Goal: Task Accomplishment & Management: Use online tool/utility

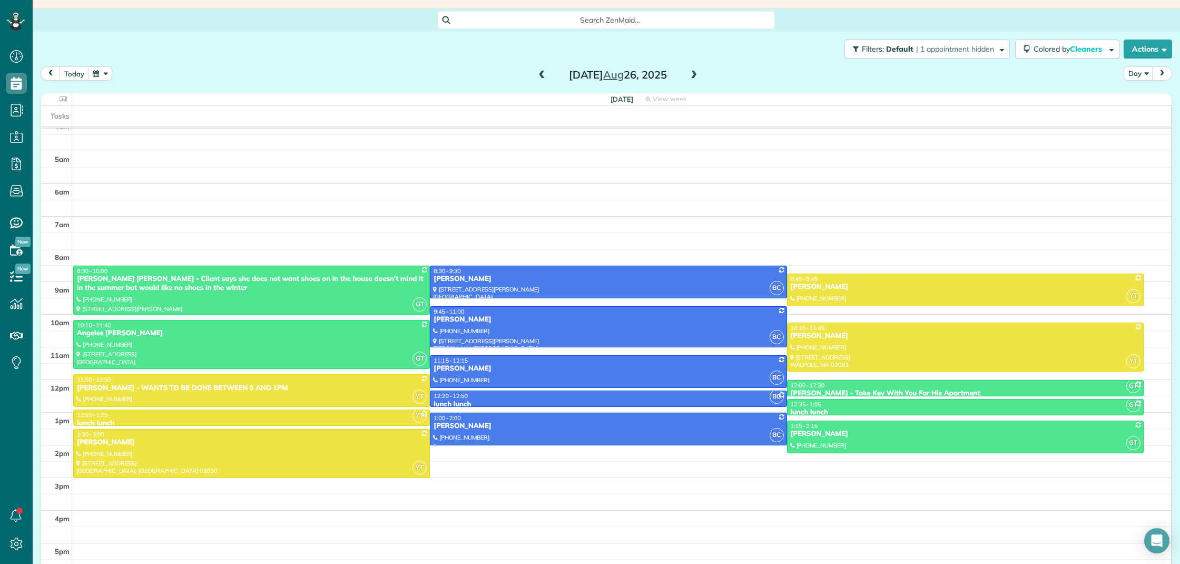
scroll to position [32, 0]
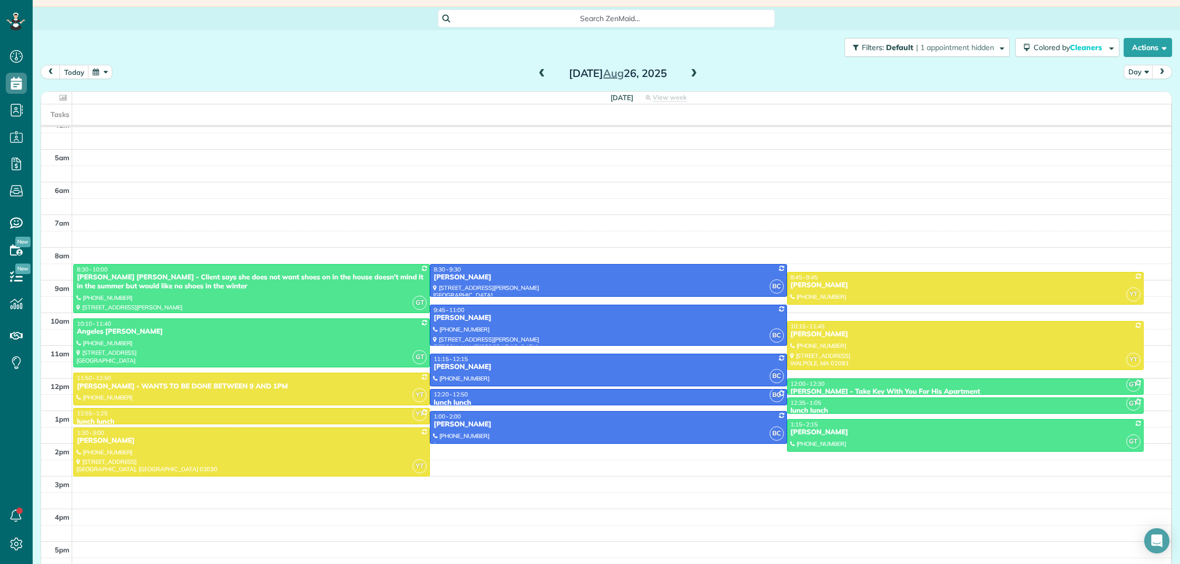
click at [695, 75] on span at bounding box center [694, 73] width 12 height 9
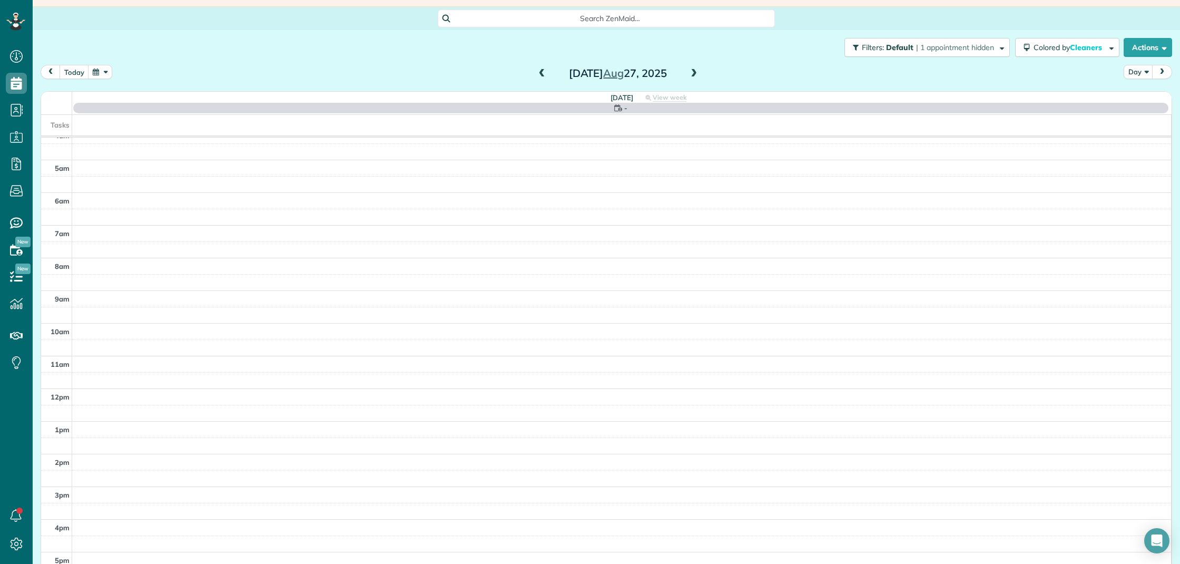
scroll to position [43, 0]
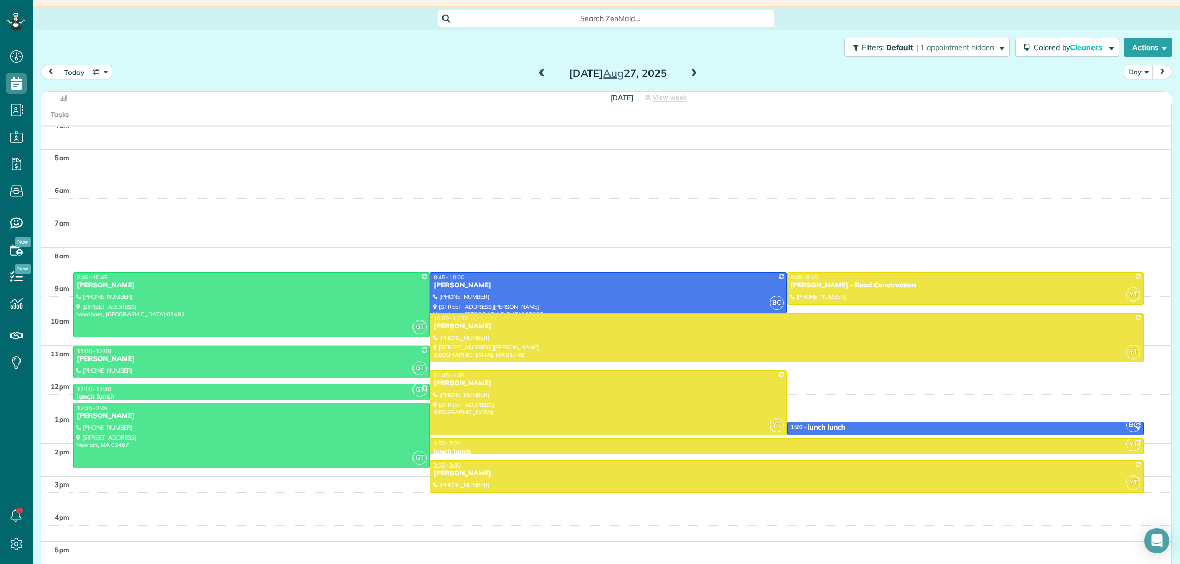
click at [544, 73] on span at bounding box center [542, 73] width 12 height 9
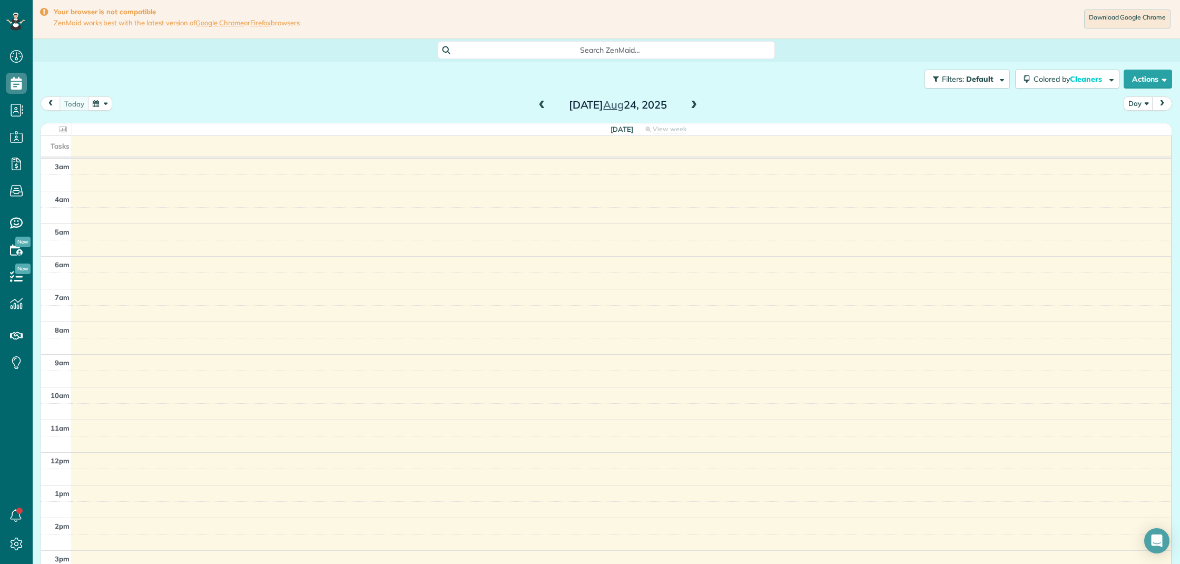
scroll to position [43, 0]
click at [690, 106] on span at bounding box center [694, 105] width 12 height 9
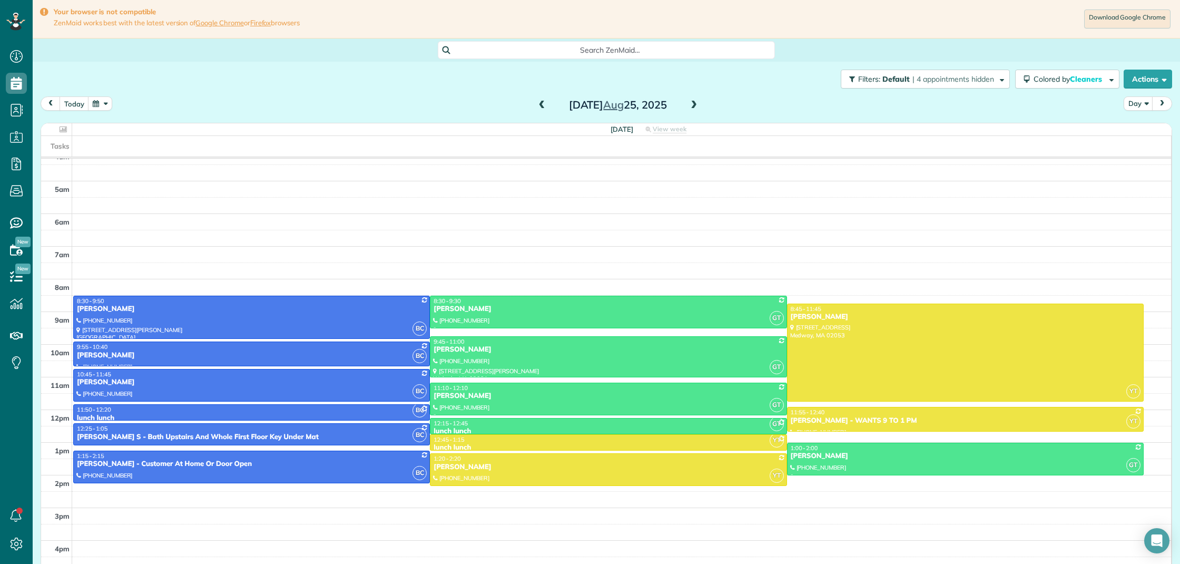
click at [690, 106] on span at bounding box center [694, 105] width 12 height 9
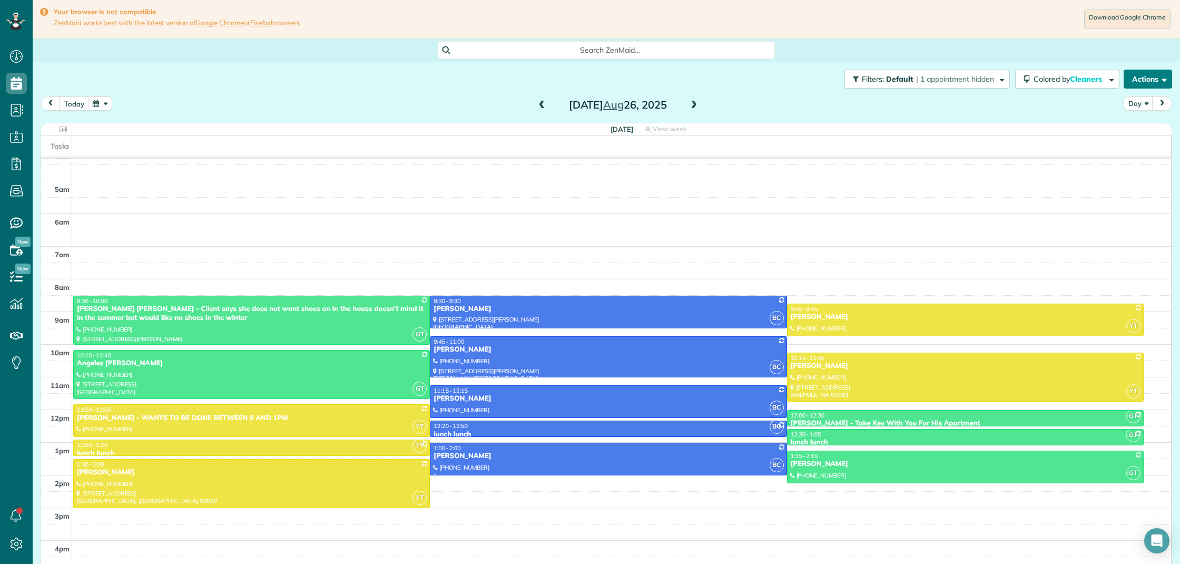
click at [1152, 82] on button "Actions" at bounding box center [1147, 79] width 48 height 19
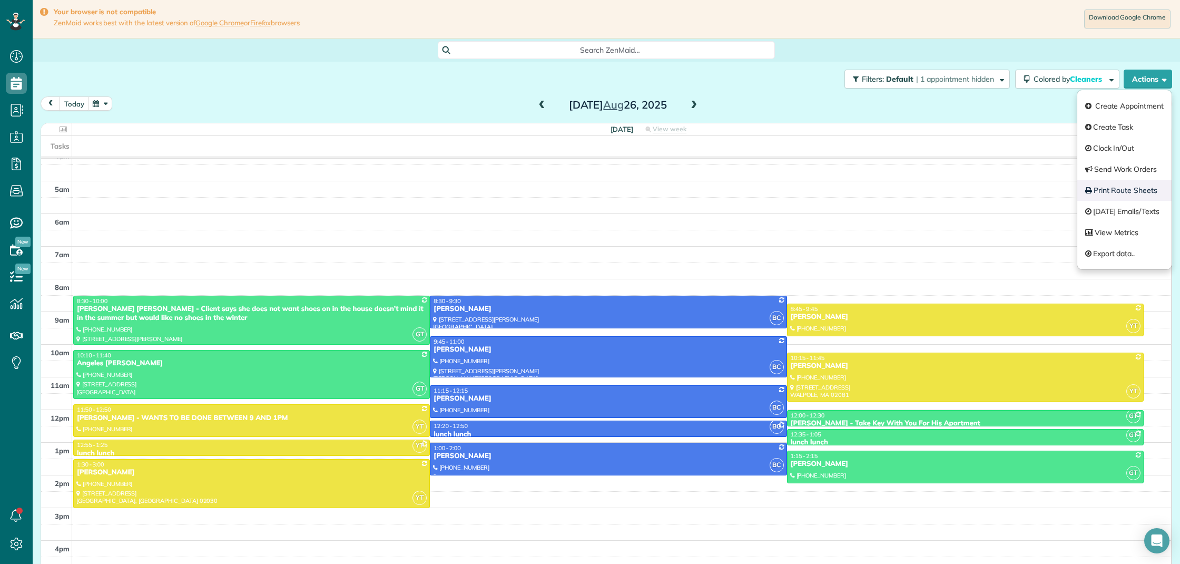
click at [1146, 189] on link "Print Route Sheets" at bounding box center [1124, 190] width 94 height 21
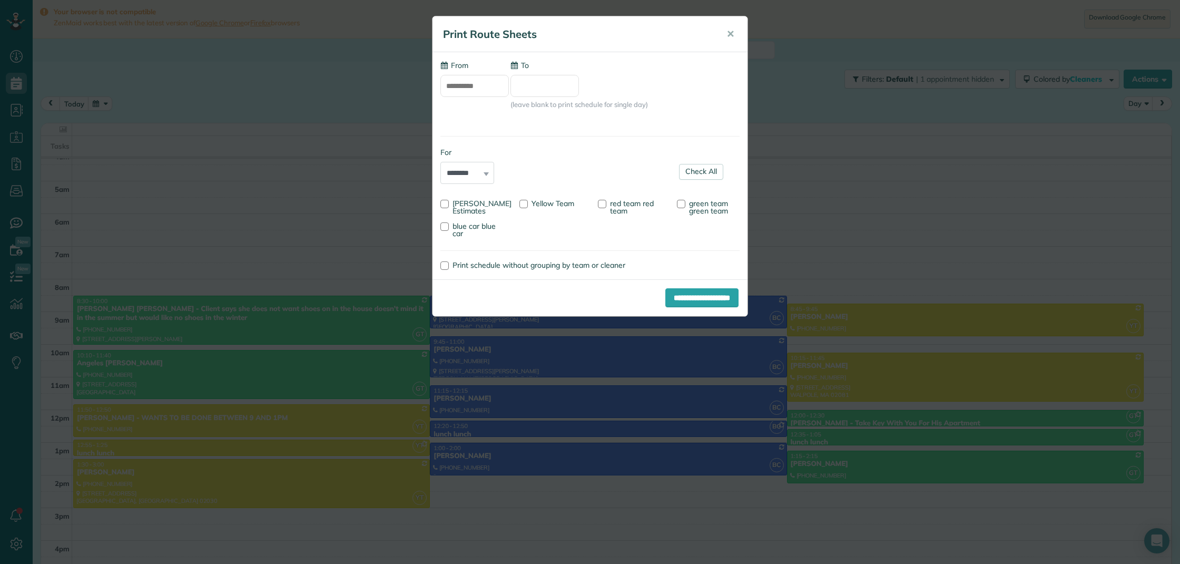
type input "**********"
click at [680, 204] on div at bounding box center [681, 204] width 8 height 8
click at [446, 225] on div at bounding box center [444, 226] width 8 height 8
click at [680, 299] on input "**********" at bounding box center [701, 297] width 73 height 19
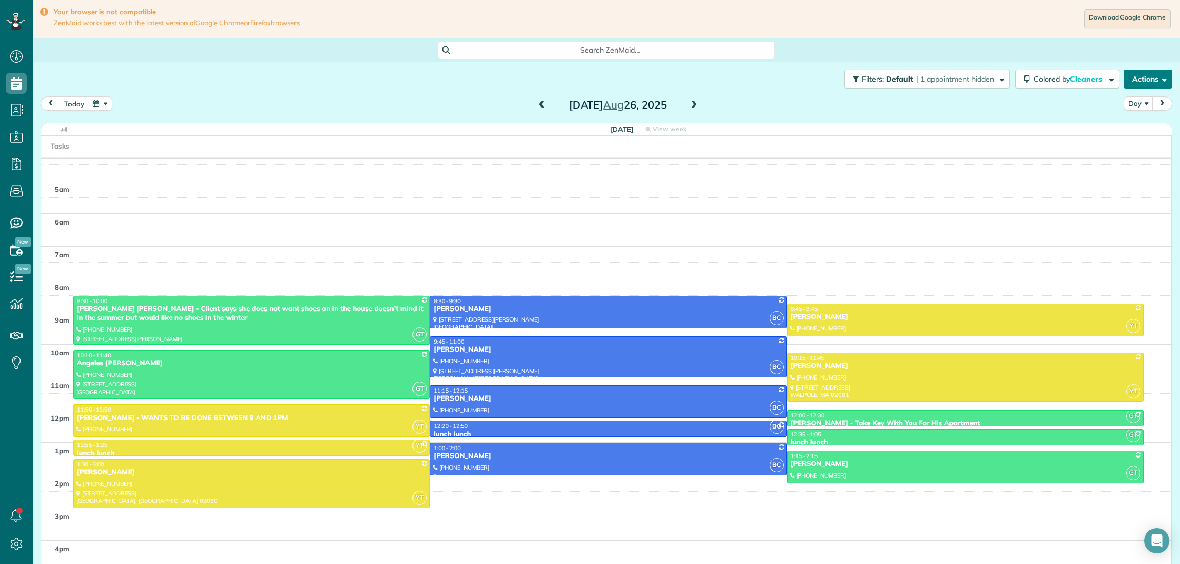
click at [1150, 81] on button "Actions" at bounding box center [1147, 79] width 48 height 19
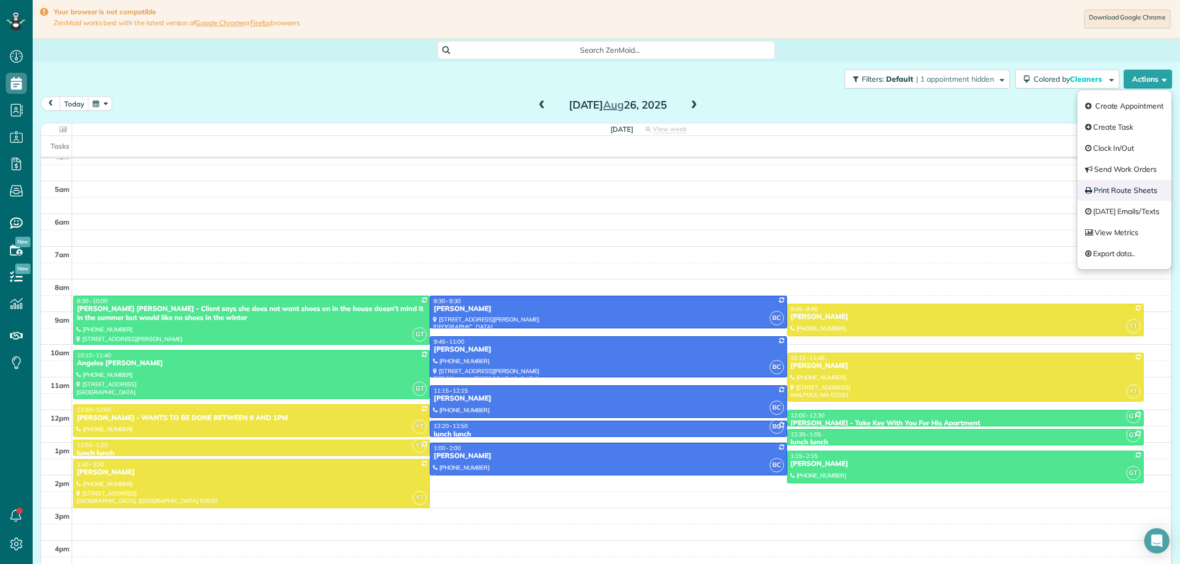
click at [1142, 188] on link "Print Route Sheets" at bounding box center [1124, 190] width 94 height 21
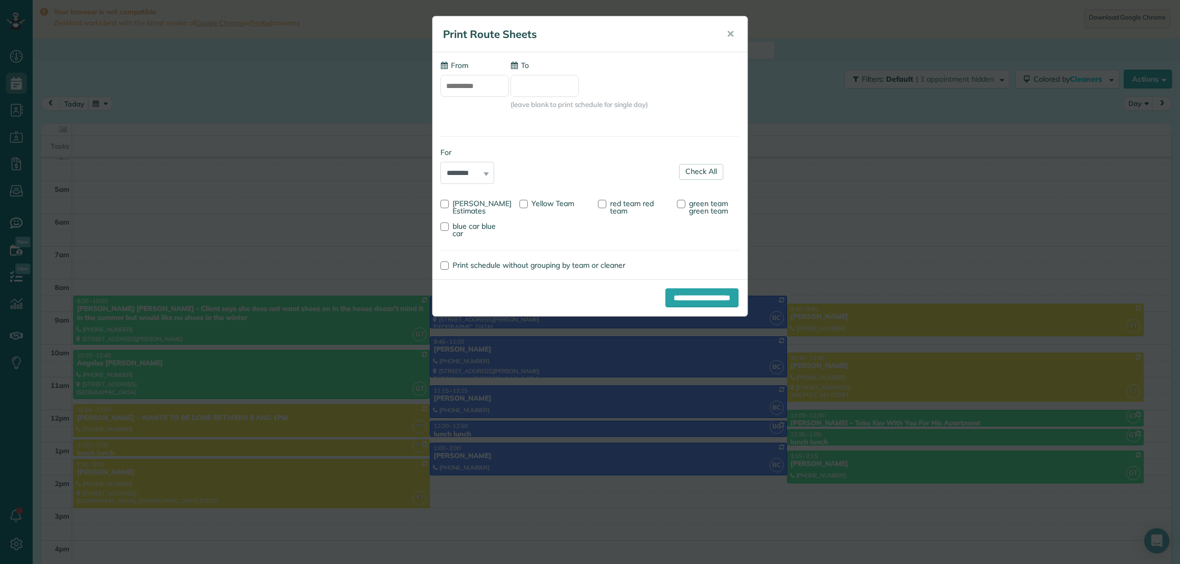
type input "**********"
click at [682, 201] on div at bounding box center [681, 204] width 8 height 8
click at [447, 228] on div at bounding box center [444, 226] width 8 height 8
click at [716, 301] on input "**********" at bounding box center [701, 297] width 73 height 19
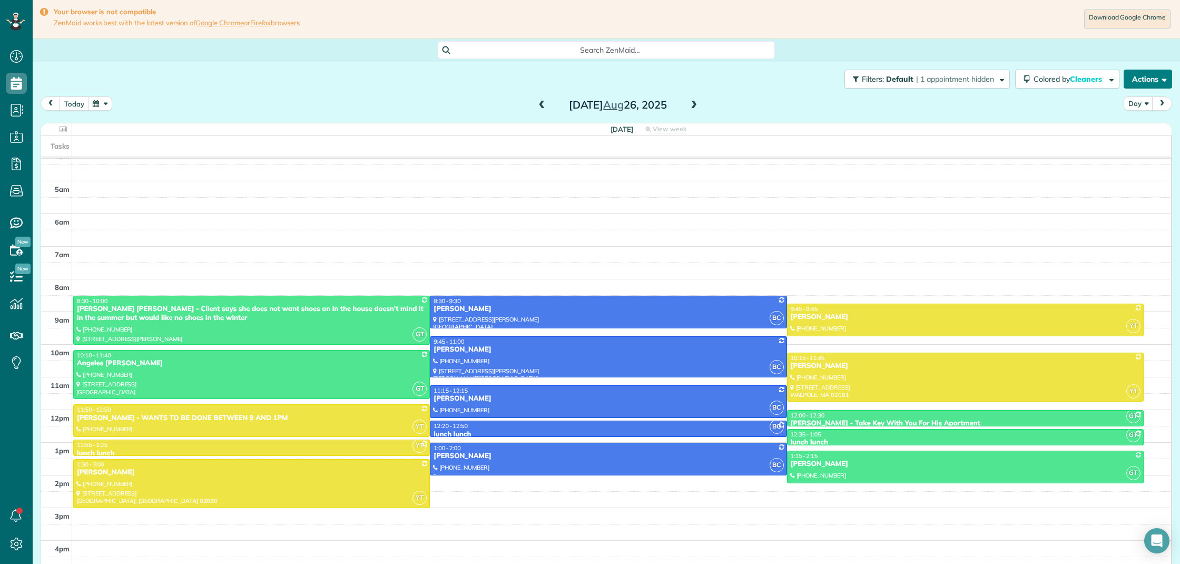
click at [1160, 77] on span "button" at bounding box center [1162, 79] width 8 height 8
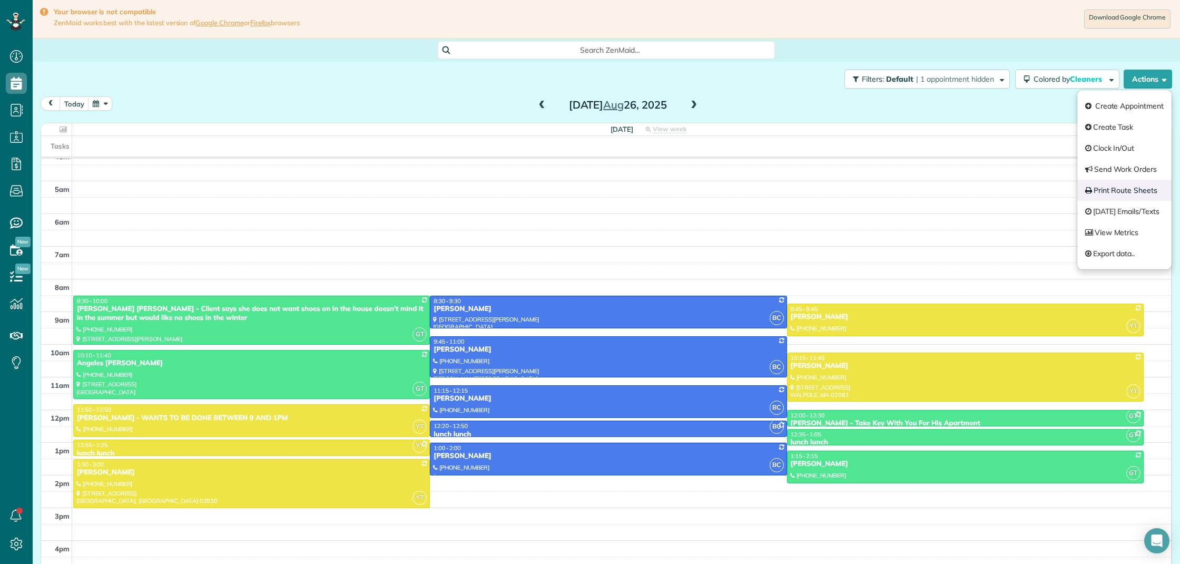
click at [1140, 186] on link "Print Route Sheets" at bounding box center [1124, 190] width 94 height 21
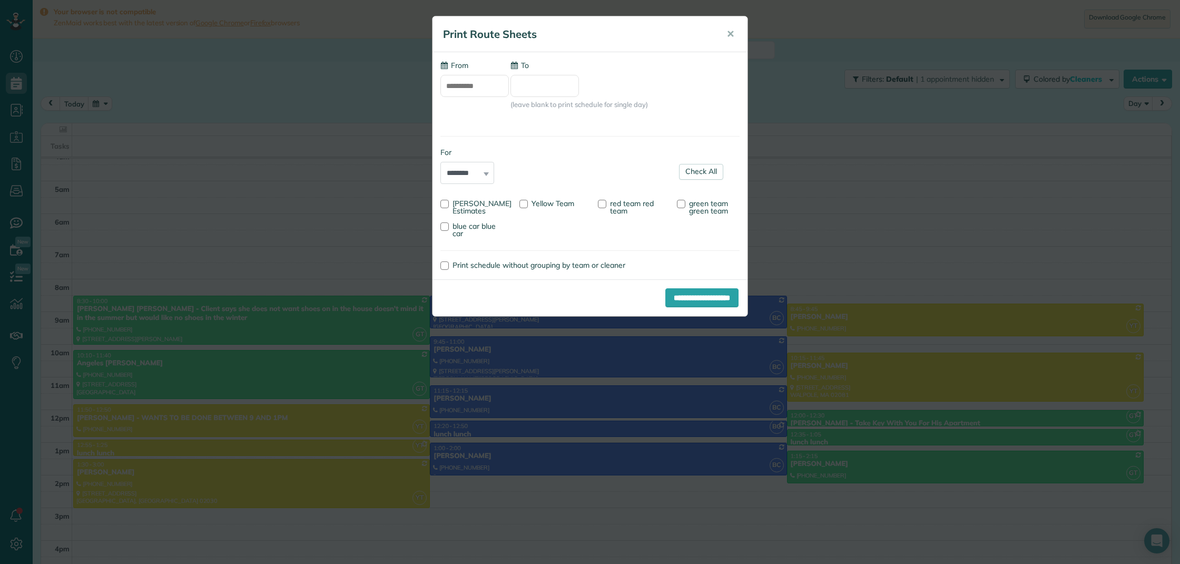
type input "**********"
click at [711, 172] on link "Check All" at bounding box center [701, 172] width 44 height 16
click at [448, 204] on div at bounding box center [444, 204] width 8 height 8
click at [525, 206] on div at bounding box center [523, 204] width 8 height 8
click at [600, 206] on div at bounding box center [602, 204] width 8 height 8
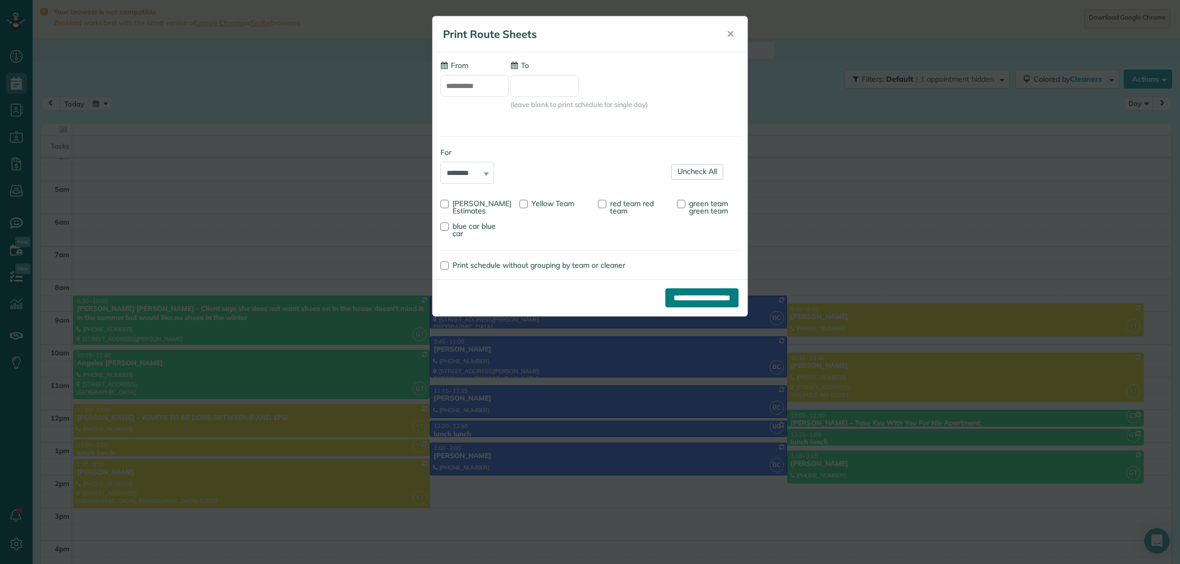
click at [675, 301] on input "**********" at bounding box center [701, 297] width 73 height 19
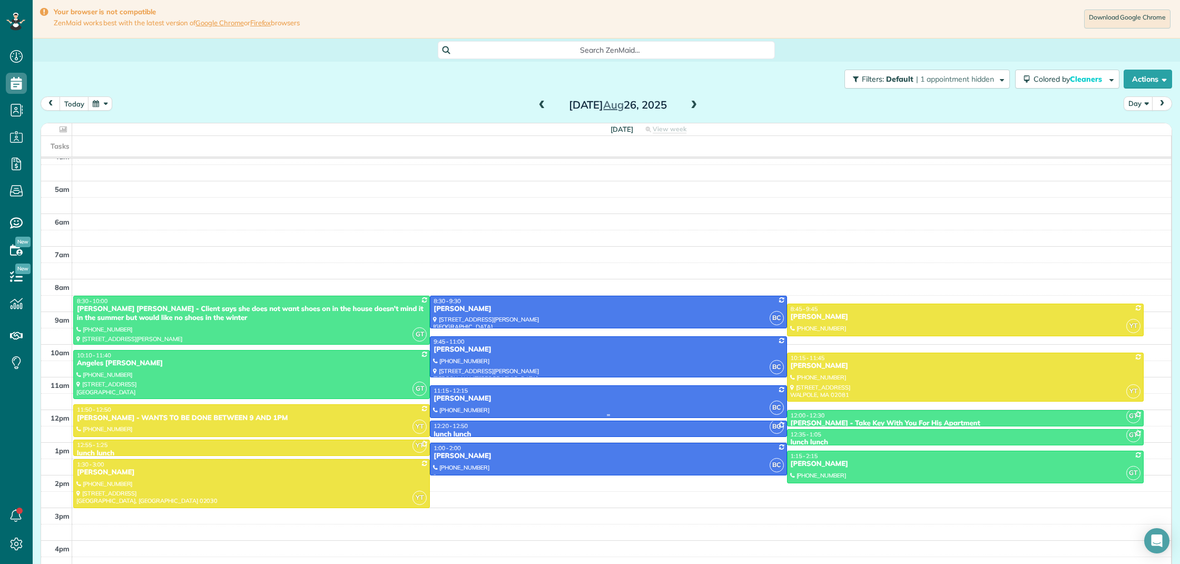
click at [543, 397] on div "[PERSON_NAME]" at bounding box center [608, 398] width 350 height 9
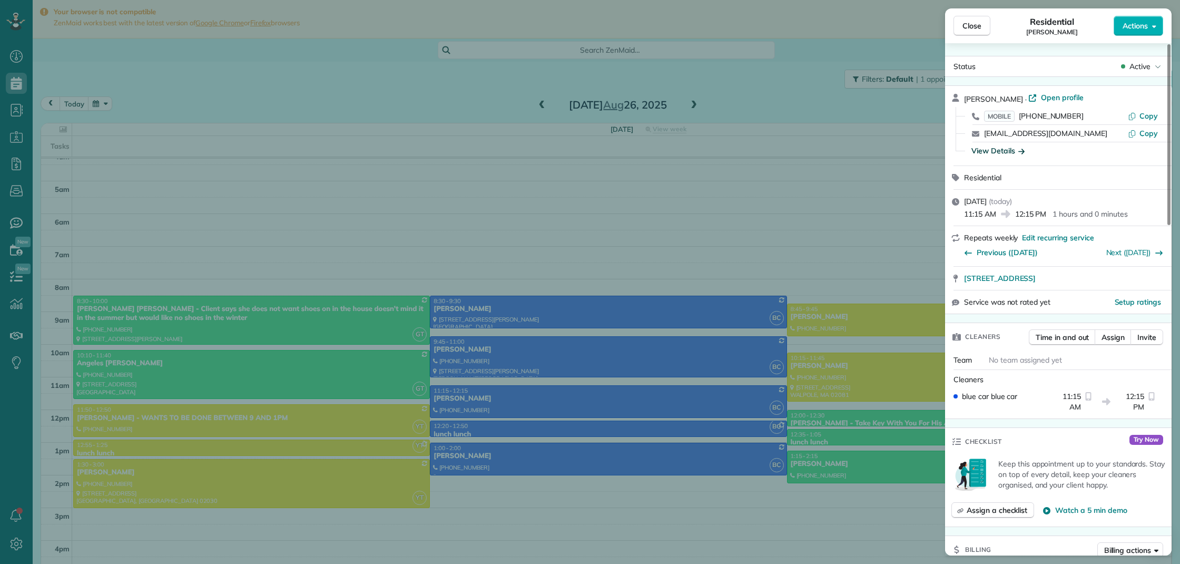
click at [1009, 152] on div "View Details" at bounding box center [997, 150] width 53 height 11
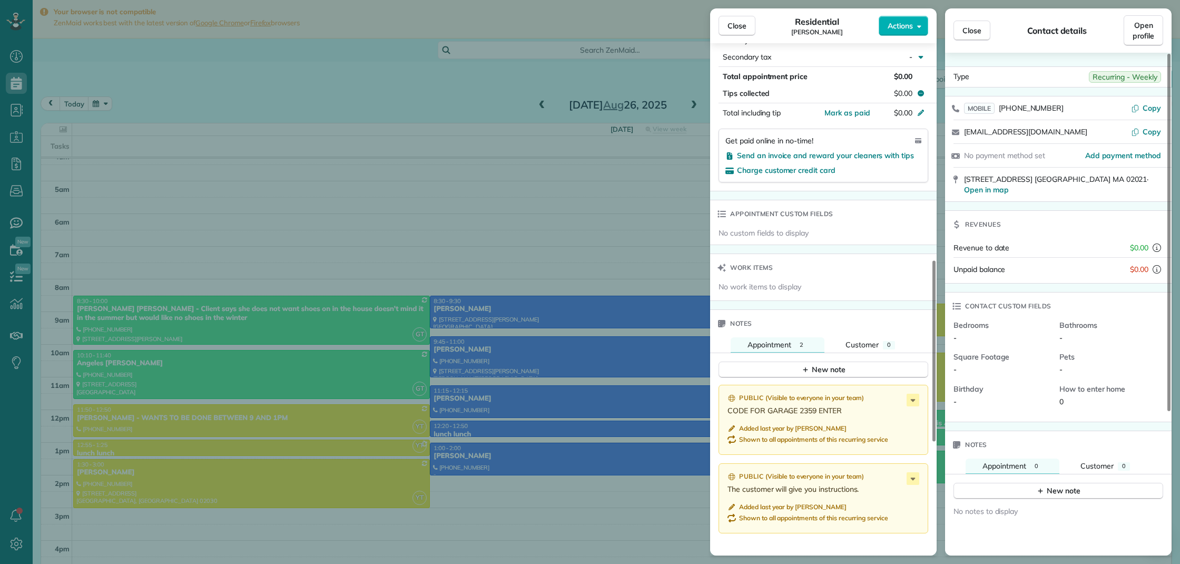
scroll to position [601, 0]
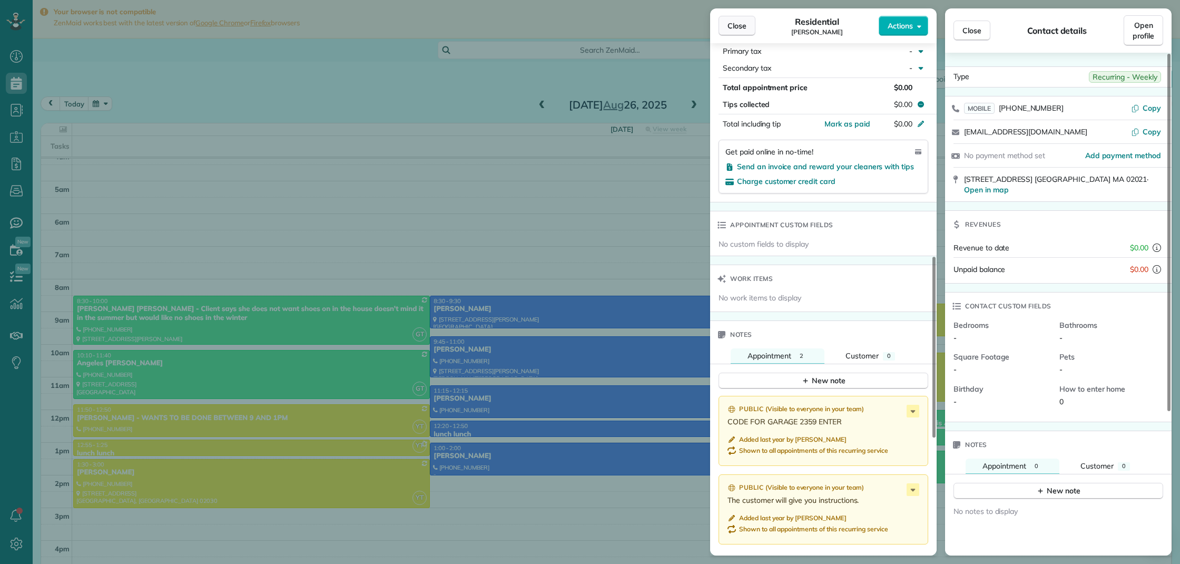
click at [740, 25] on span "Close" at bounding box center [736, 26] width 19 height 11
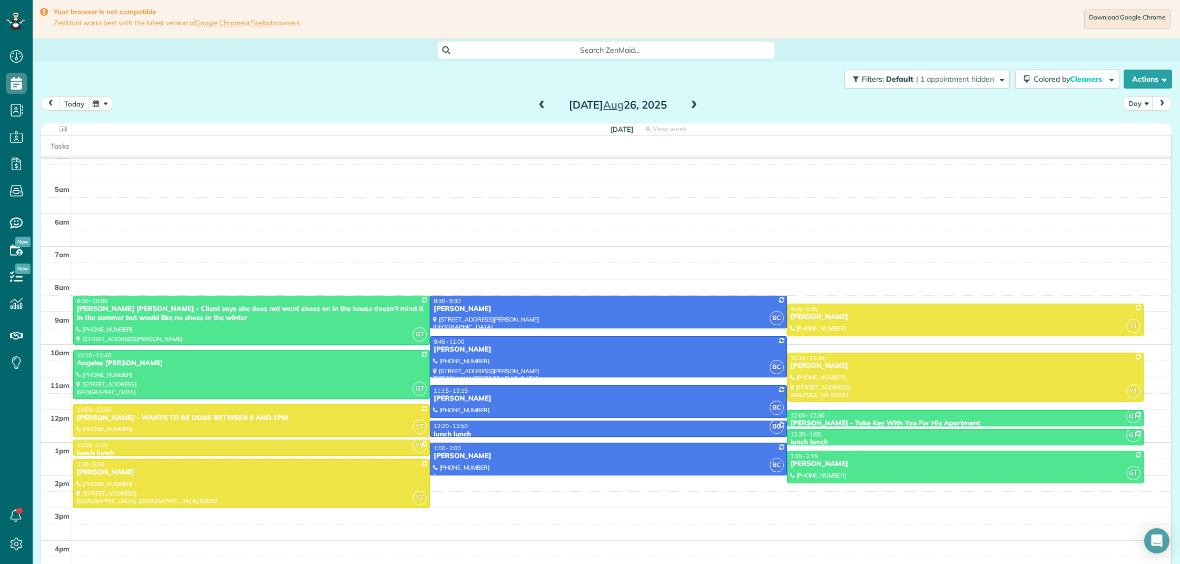
click at [689, 106] on span at bounding box center [694, 105] width 12 height 9
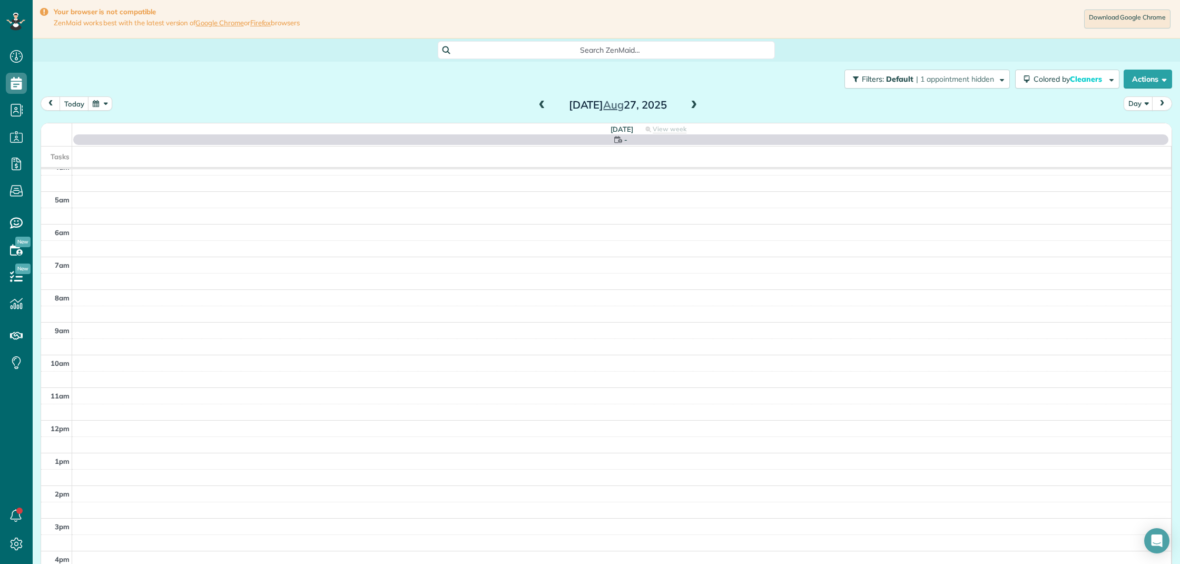
scroll to position [43, 0]
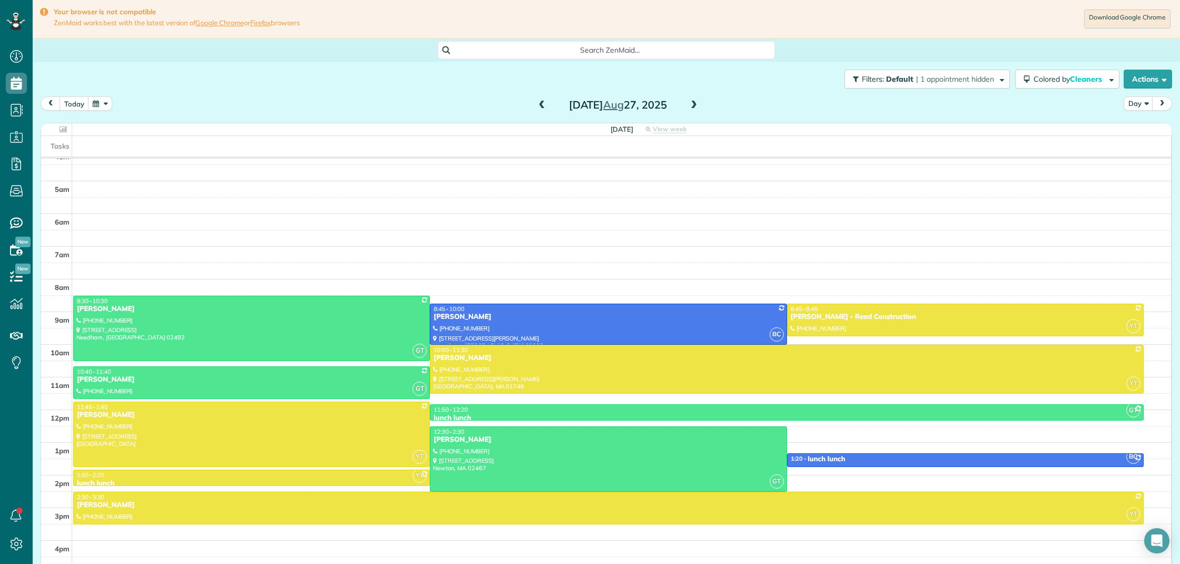
click at [695, 105] on span at bounding box center [694, 105] width 12 height 9
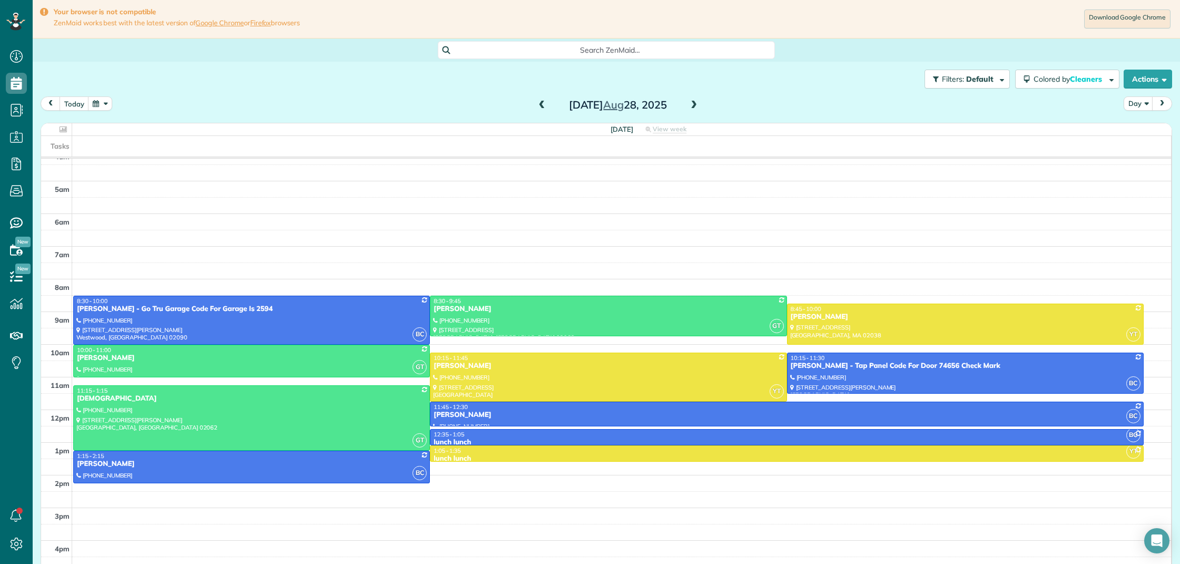
click at [695, 105] on span at bounding box center [694, 105] width 12 height 9
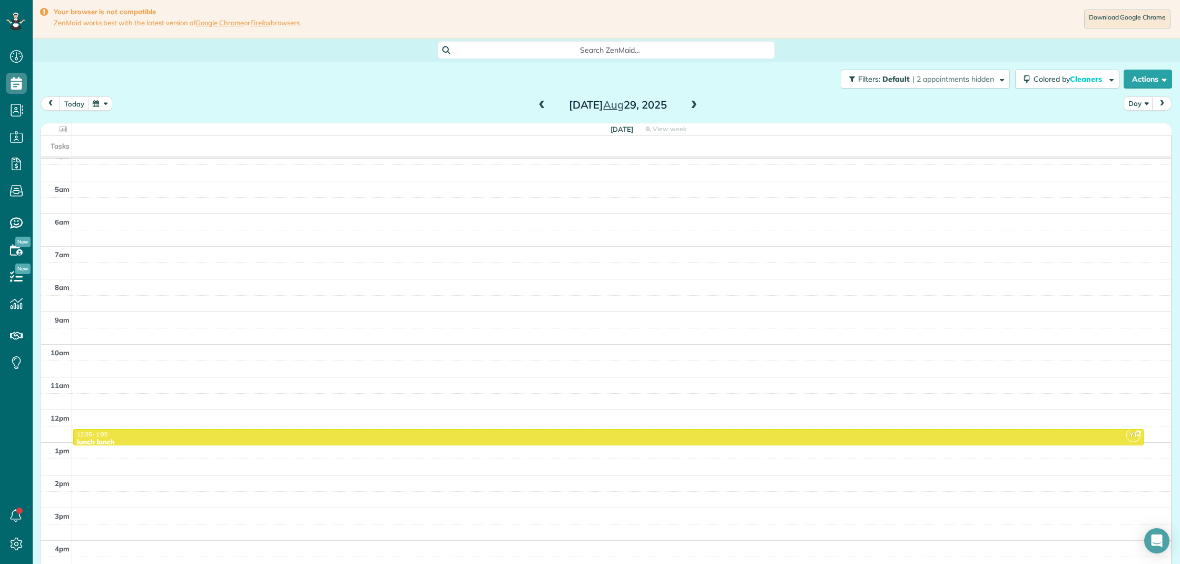
click at [541, 109] on span at bounding box center [542, 105] width 12 height 9
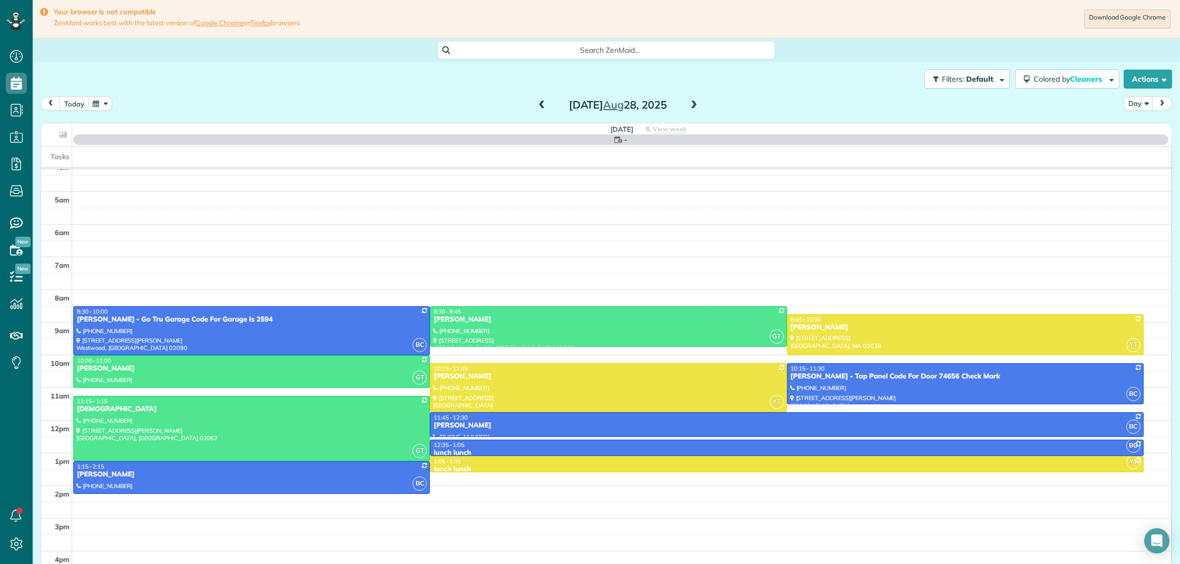
click at [542, 104] on span at bounding box center [542, 105] width 12 height 9
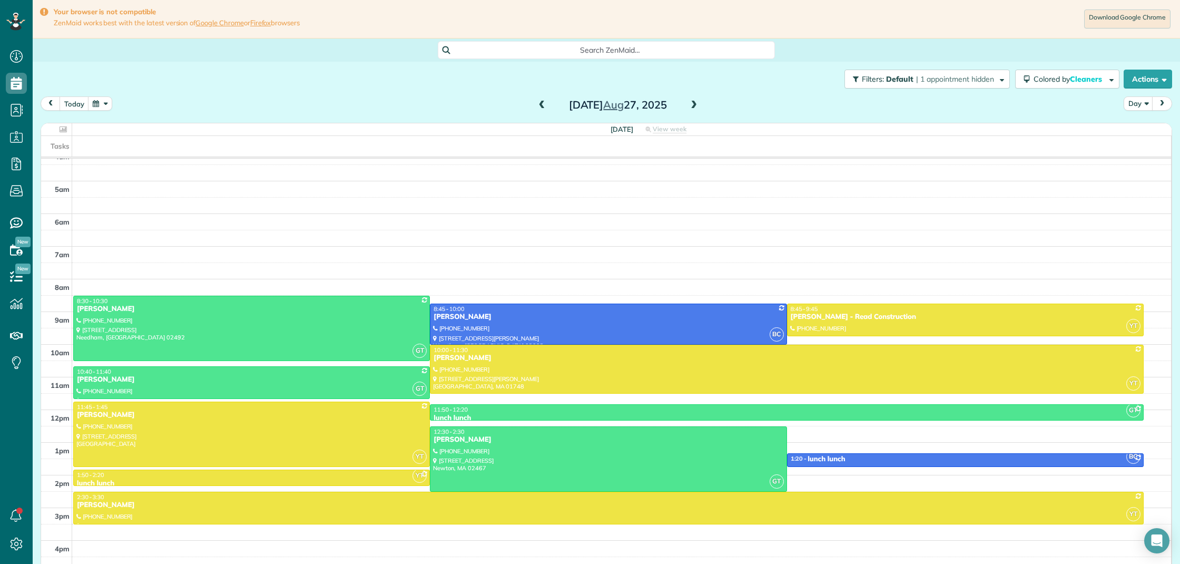
click at [692, 104] on span at bounding box center [694, 105] width 12 height 9
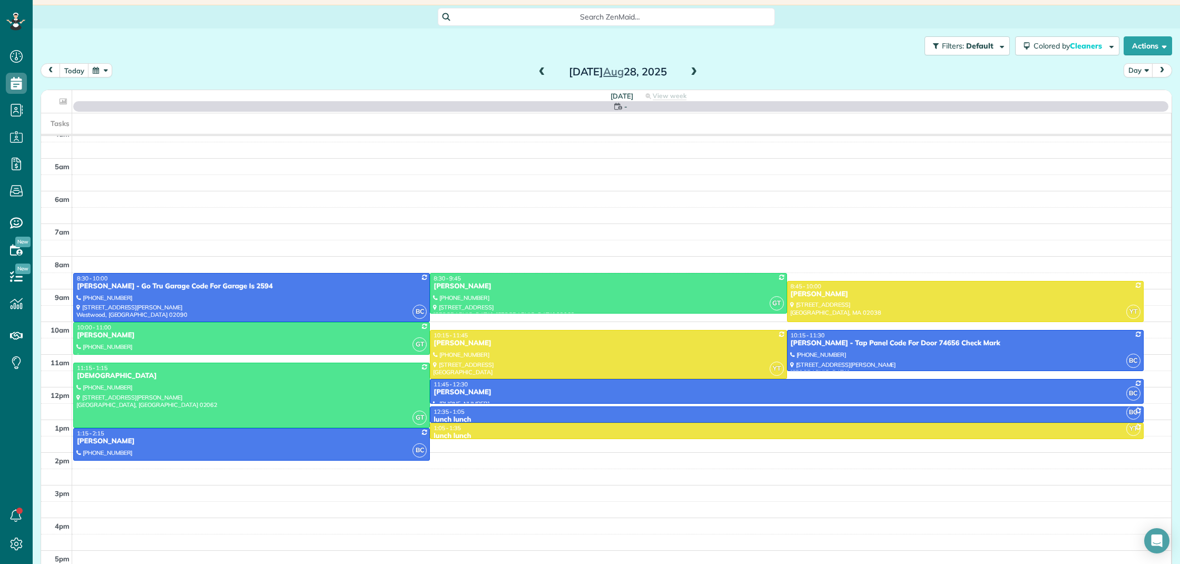
scroll to position [43, 0]
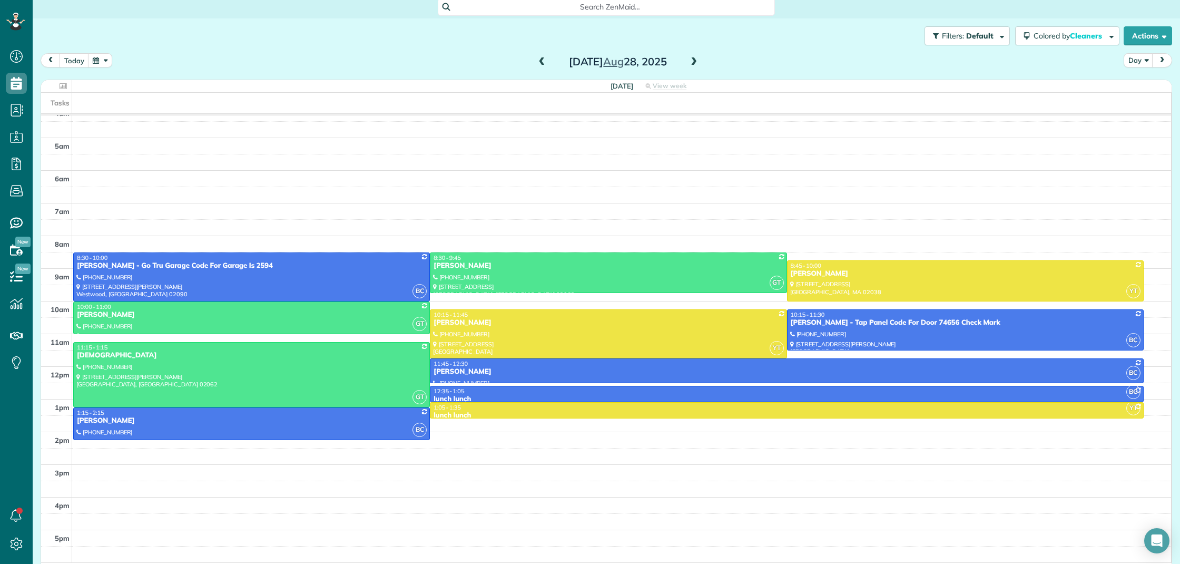
click at [543, 60] on span at bounding box center [542, 61] width 12 height 9
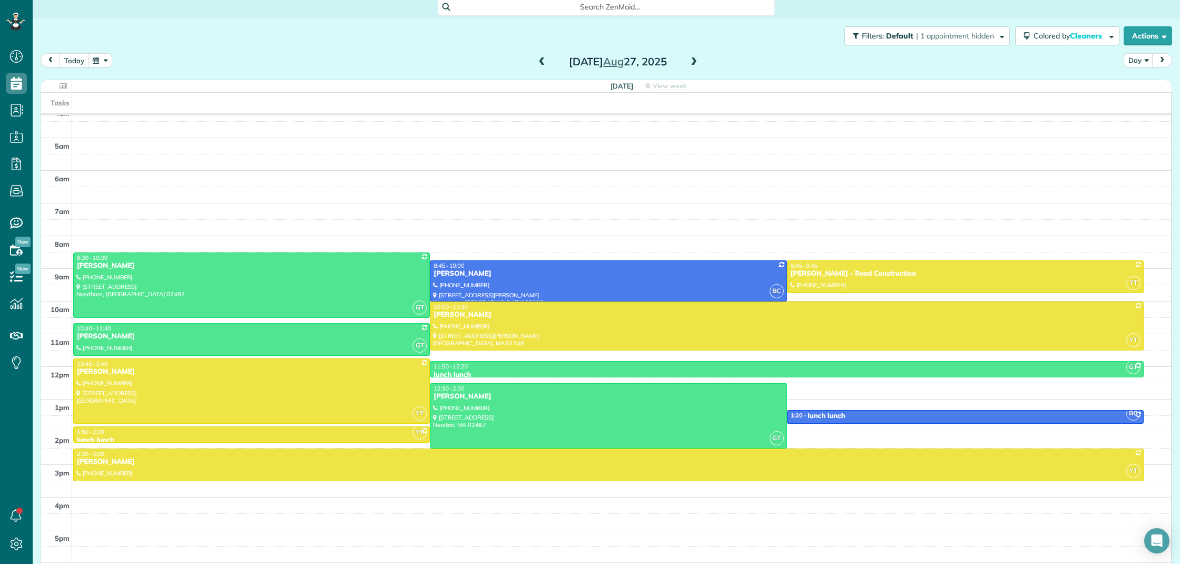
click at [543, 60] on span at bounding box center [542, 61] width 12 height 9
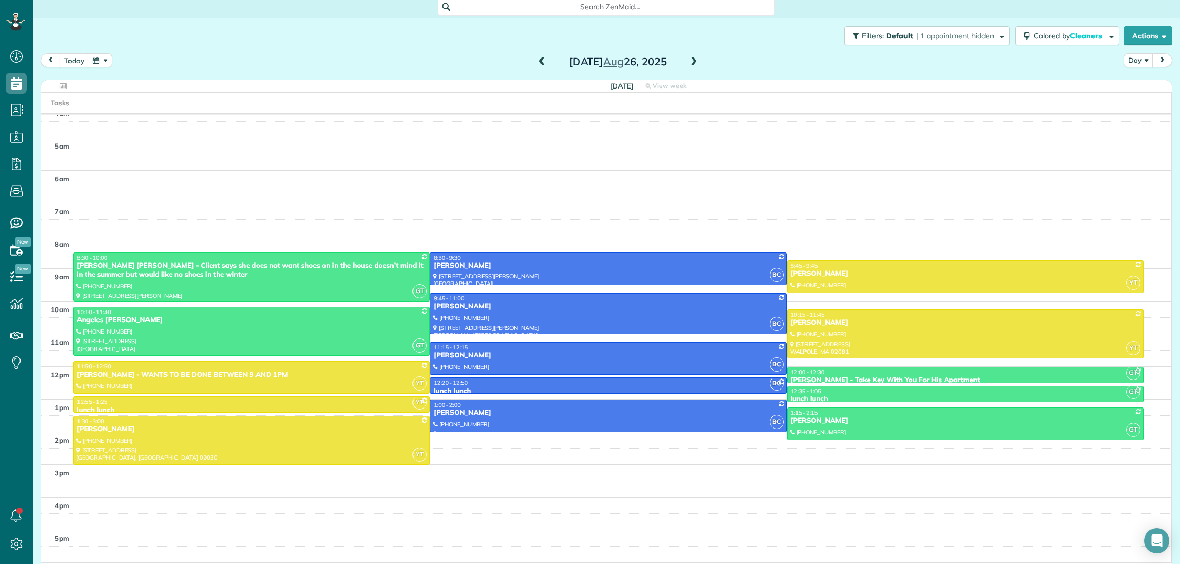
click at [543, 60] on span at bounding box center [542, 61] width 12 height 9
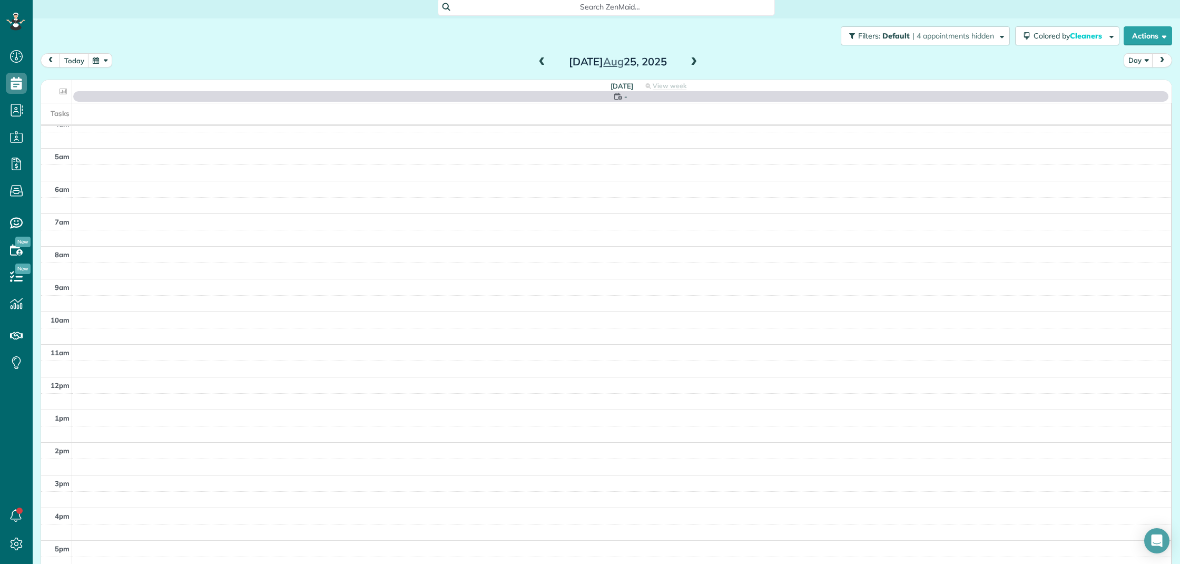
scroll to position [43, 0]
